Goal: Navigation & Orientation: Find specific page/section

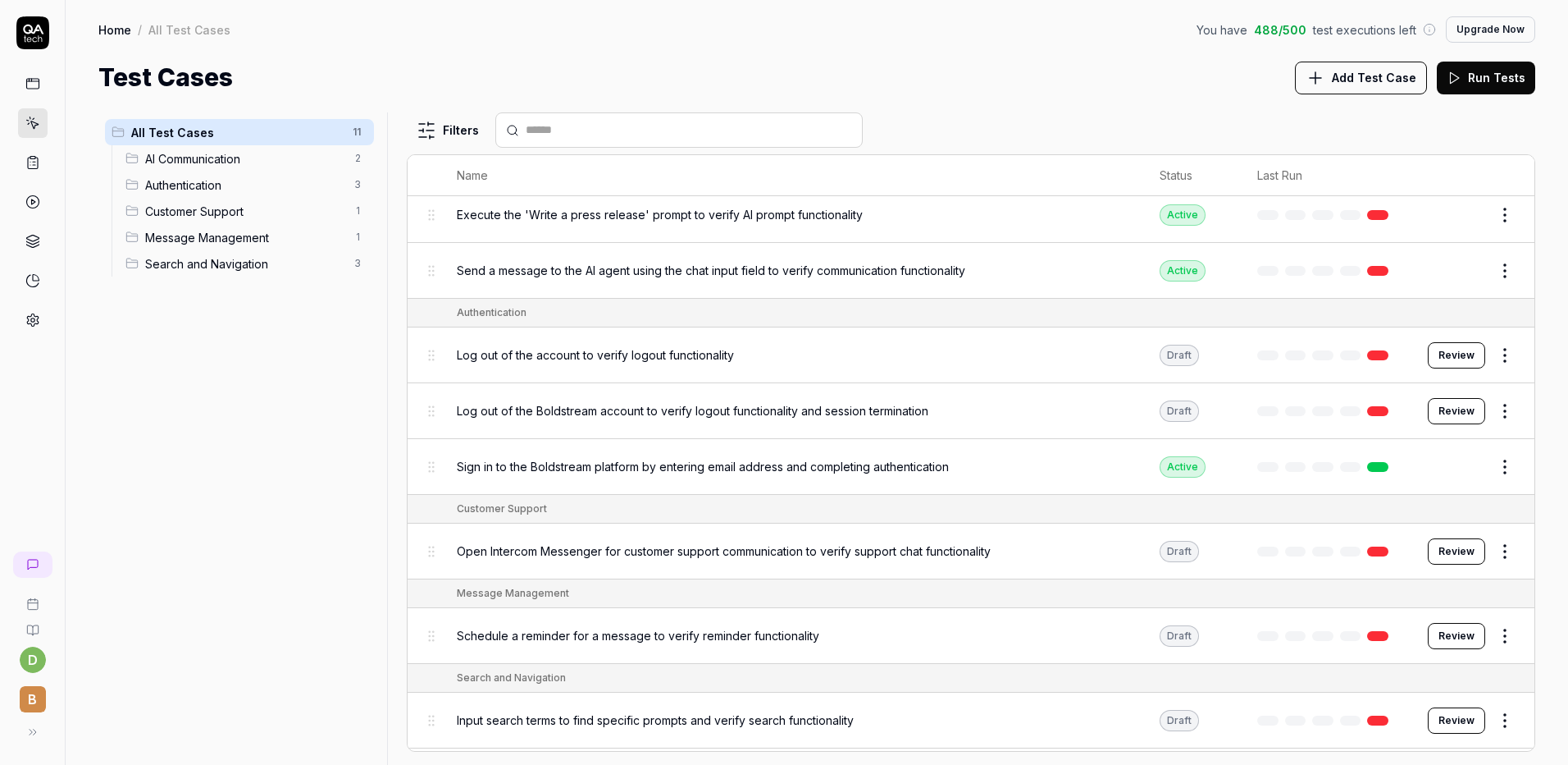
scroll to position [202, 0]
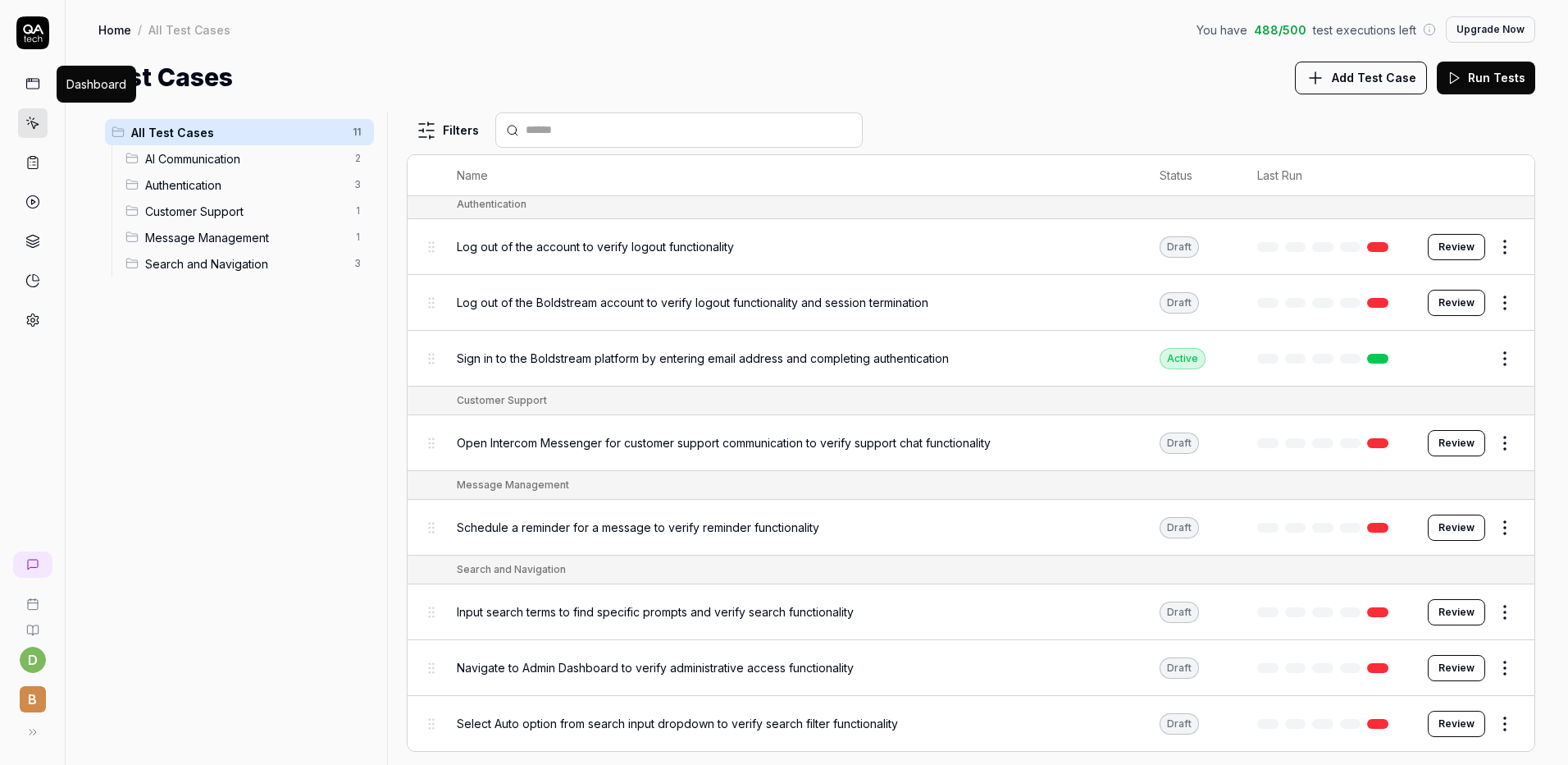
click at [36, 81] on icon at bounding box center [33, 84] width 15 height 15
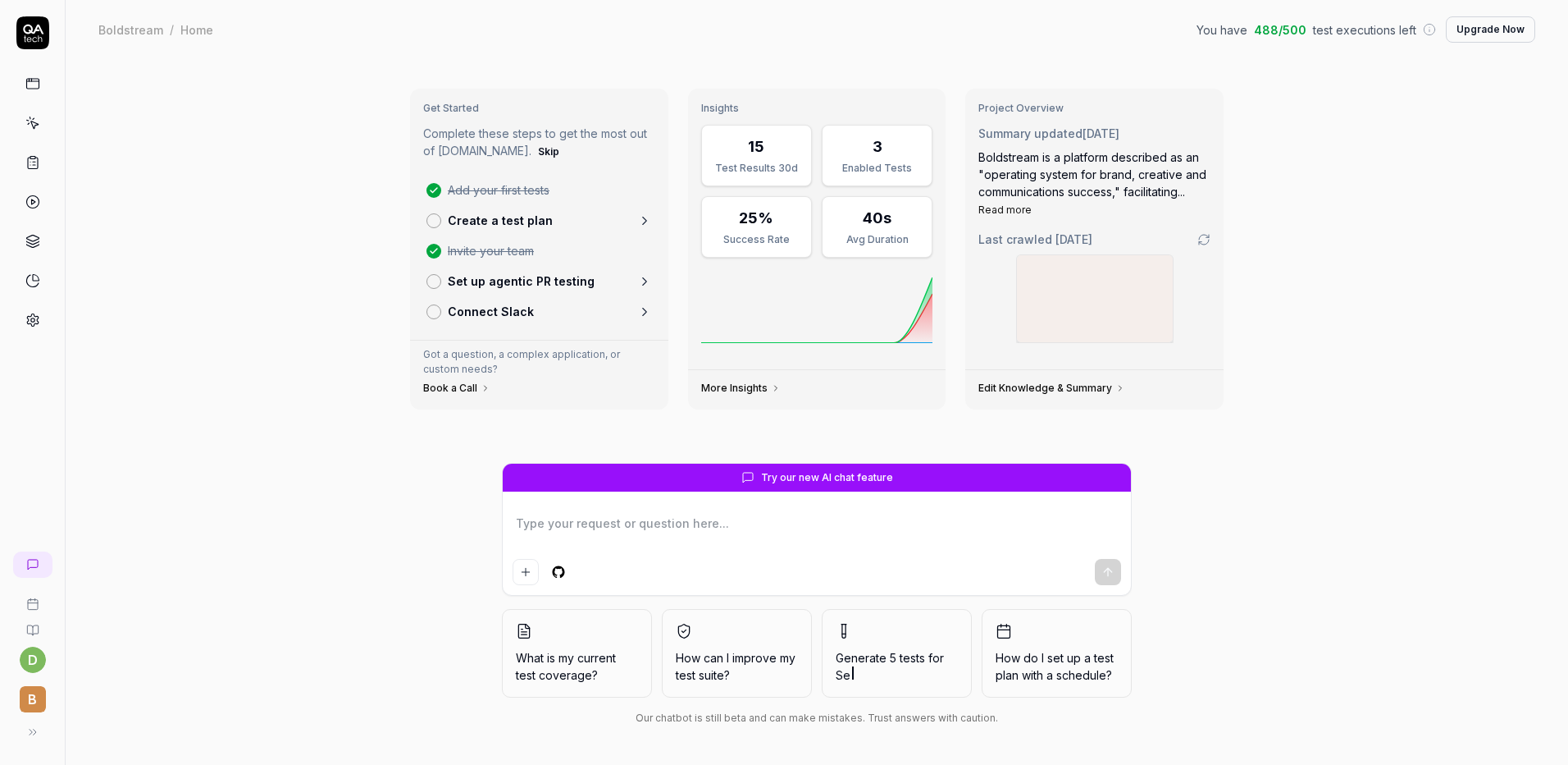
drag, startPoint x: 40, startPoint y: 156, endPoint x: 114, endPoint y: 187, distance: 80.2
click at [40, 156] on link at bounding box center [33, 163] width 30 height 30
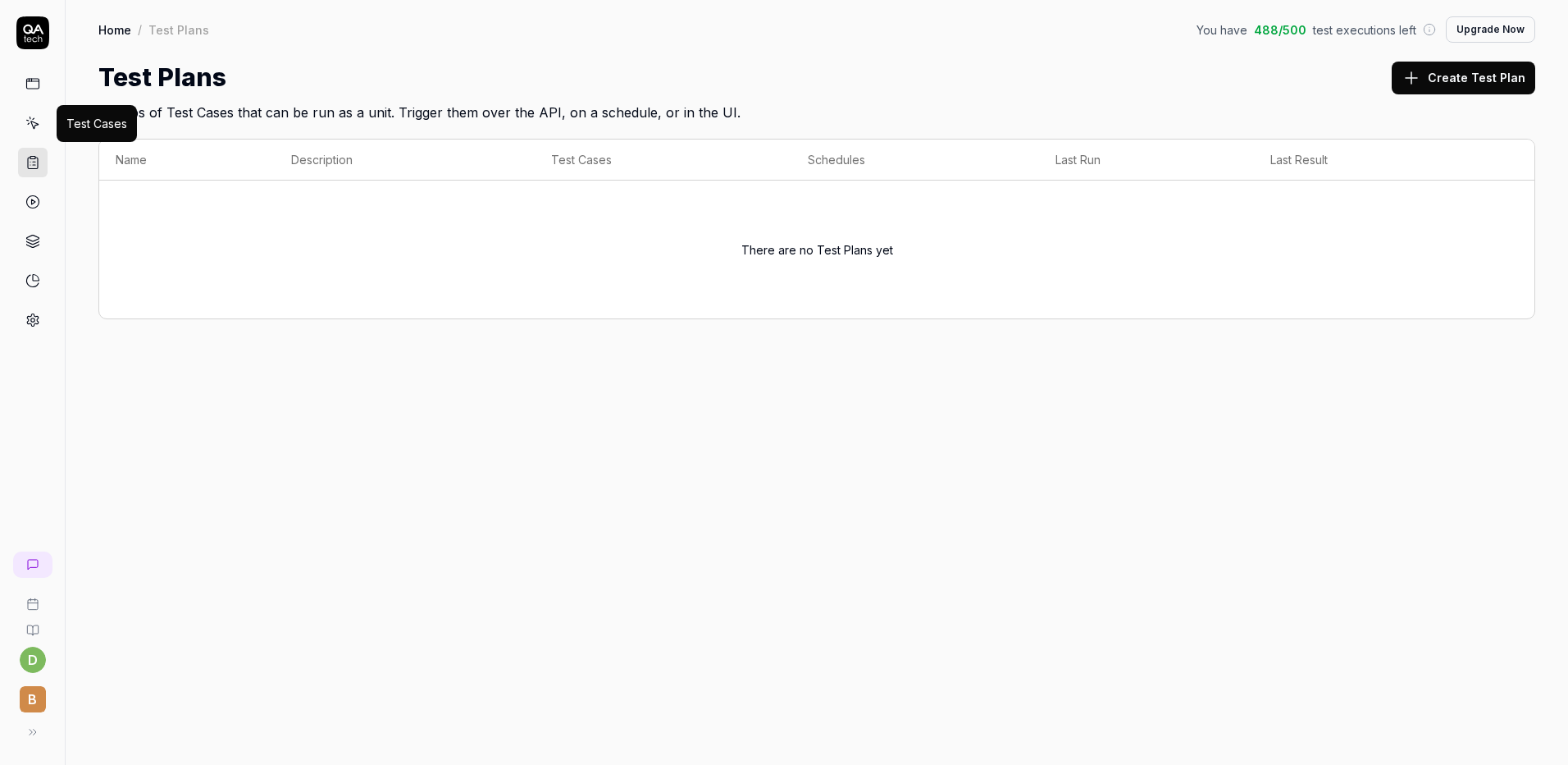
click at [34, 122] on icon at bounding box center [33, 123] width 15 height 15
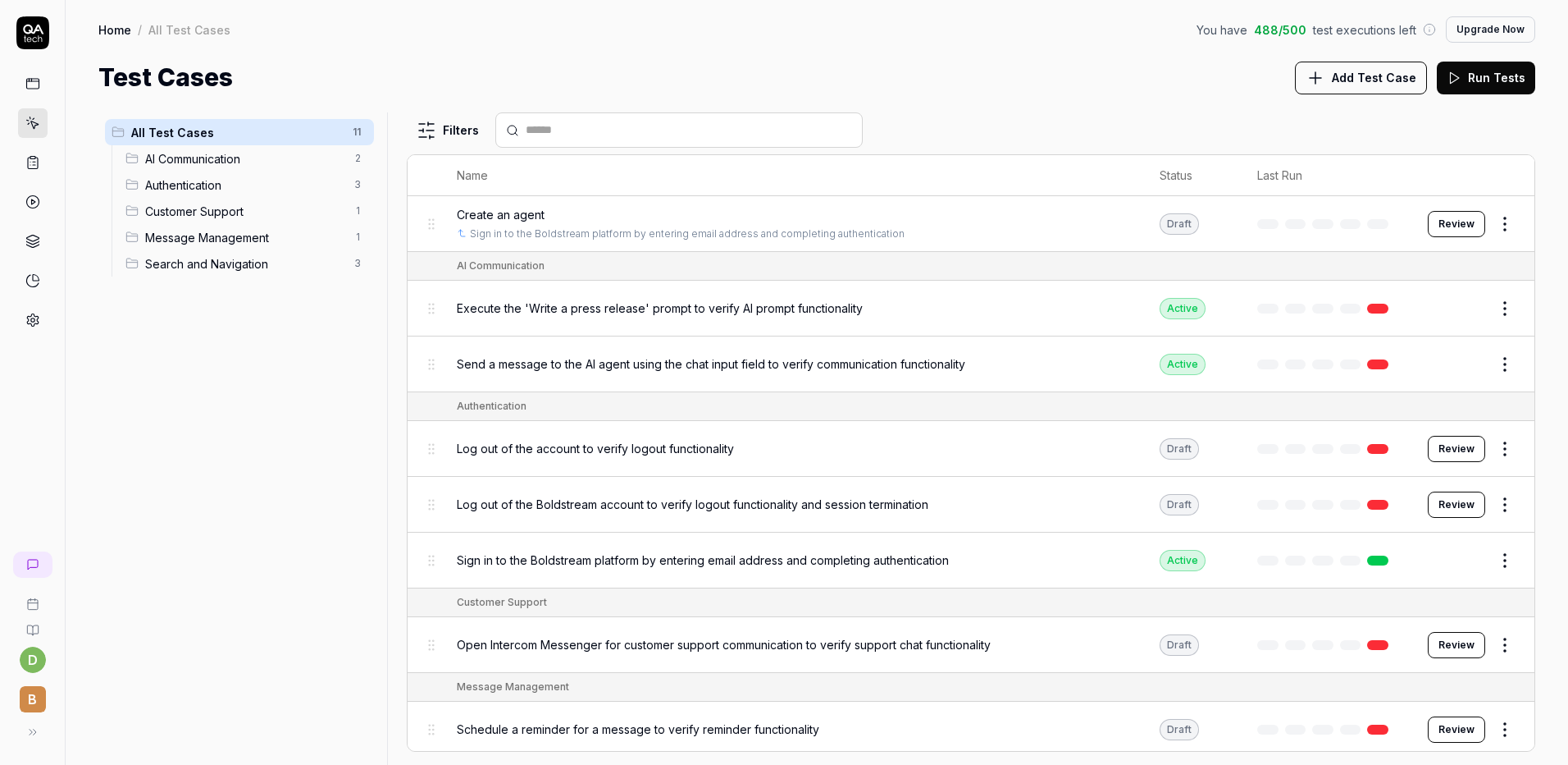
click at [41, 95] on link at bounding box center [33, 84] width 30 height 30
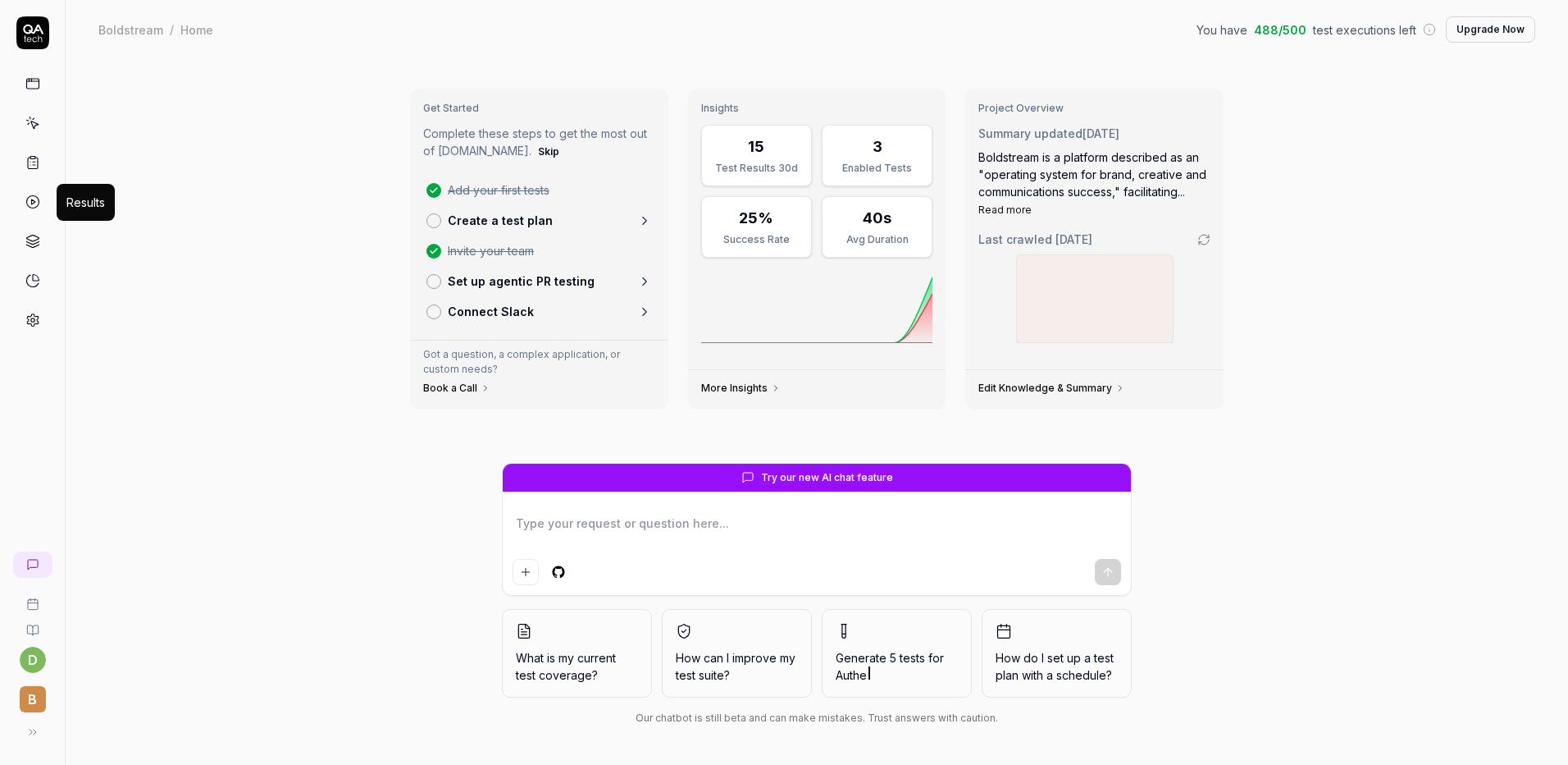
click at [34, 200] on icon at bounding box center [33, 202] width 15 height 15
type textarea "*"
